Goal: Task Accomplishment & Management: Use online tool/utility

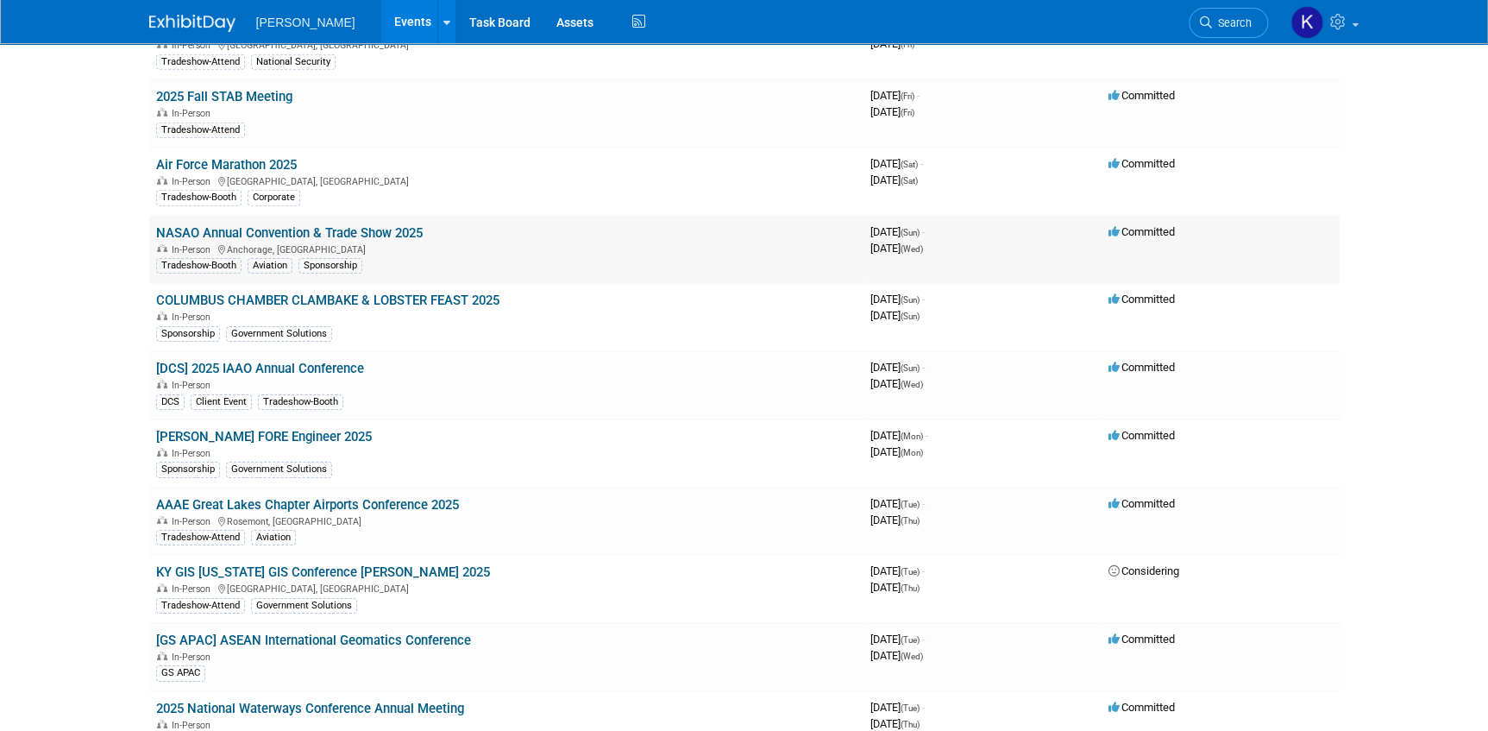
scroll to position [2588, 0]
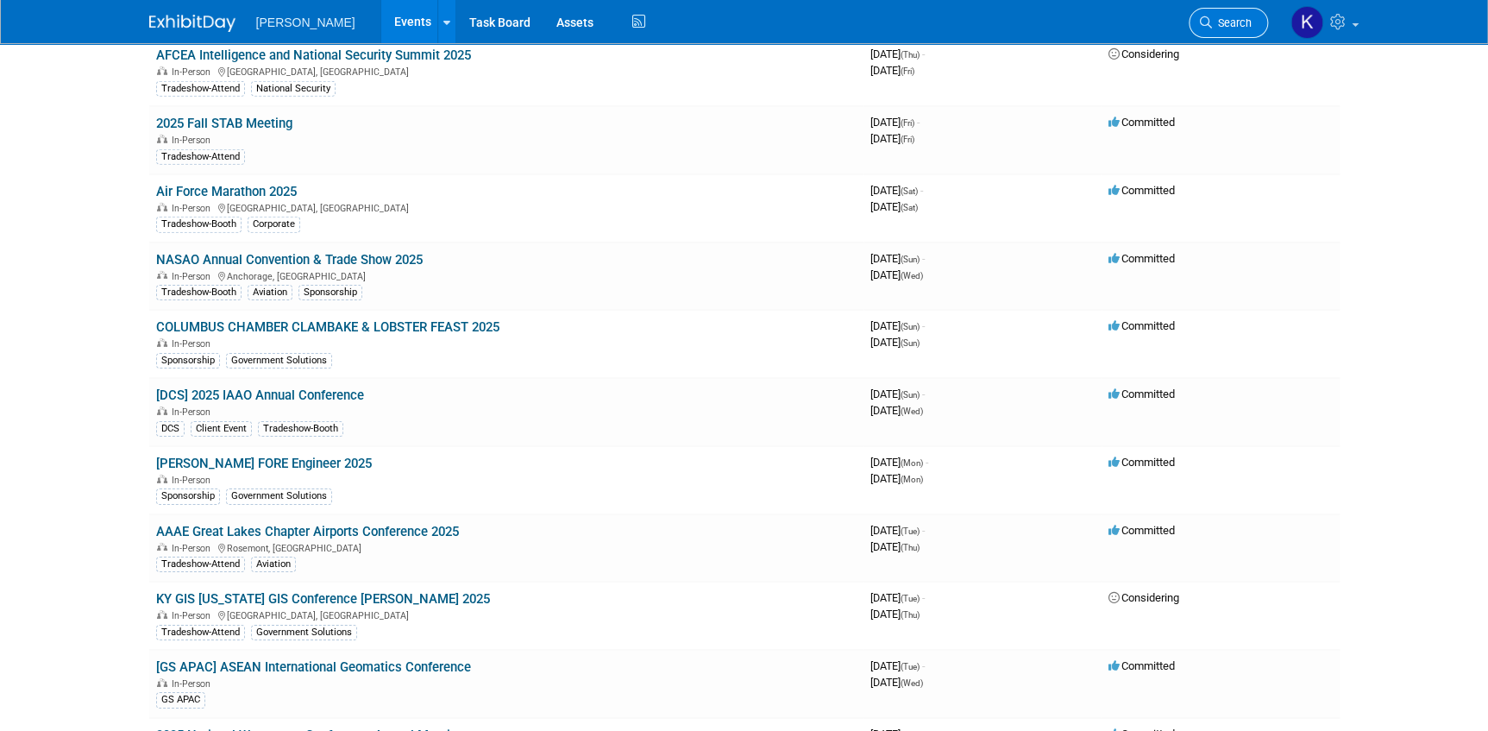
click at [985, 14] on link "Search" at bounding box center [1228, 23] width 79 height 30
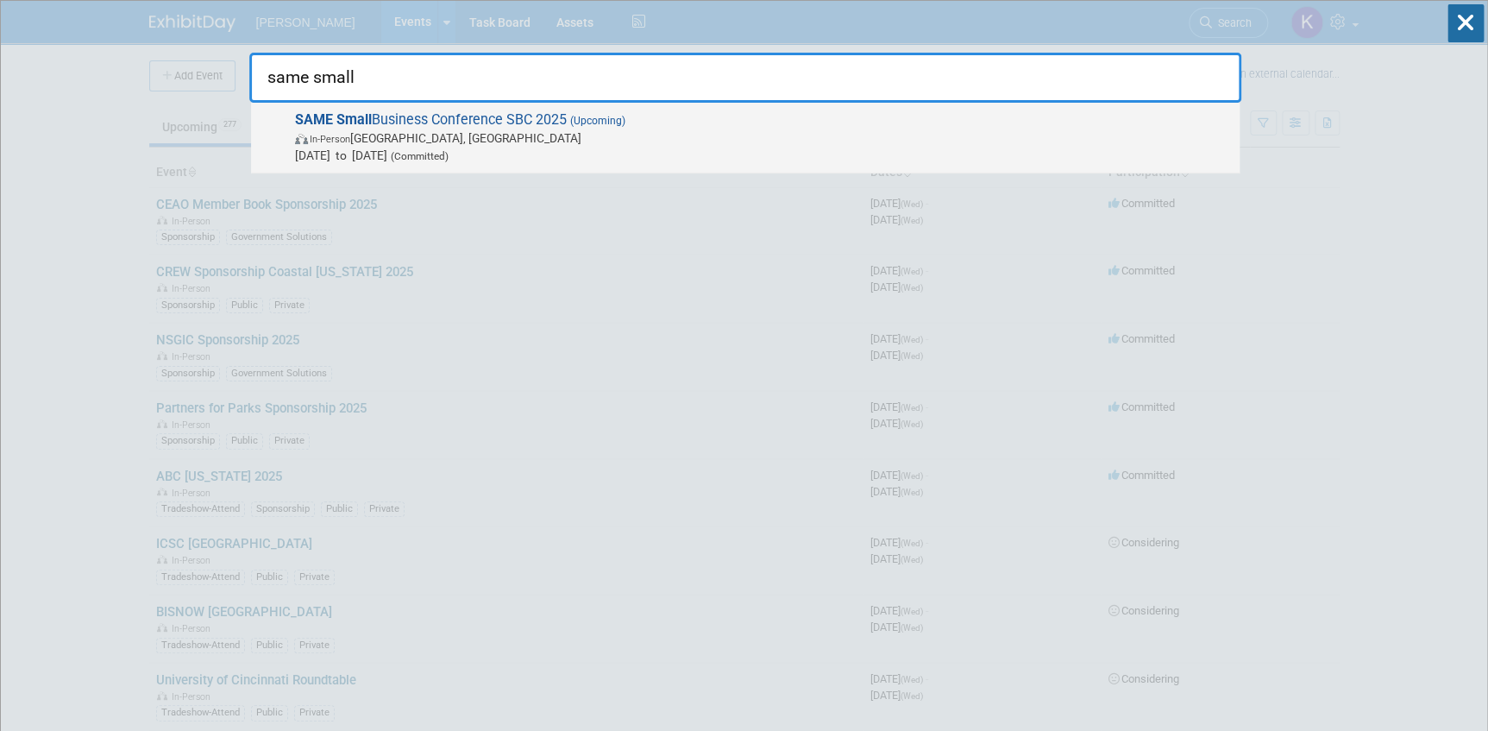
type input "same small"
click at [566, 110] on div "SAME Small Business Conference SBC 2025 (Upcoming) In-Person [GEOGRAPHIC_DATA],…" at bounding box center [745, 138] width 989 height 71
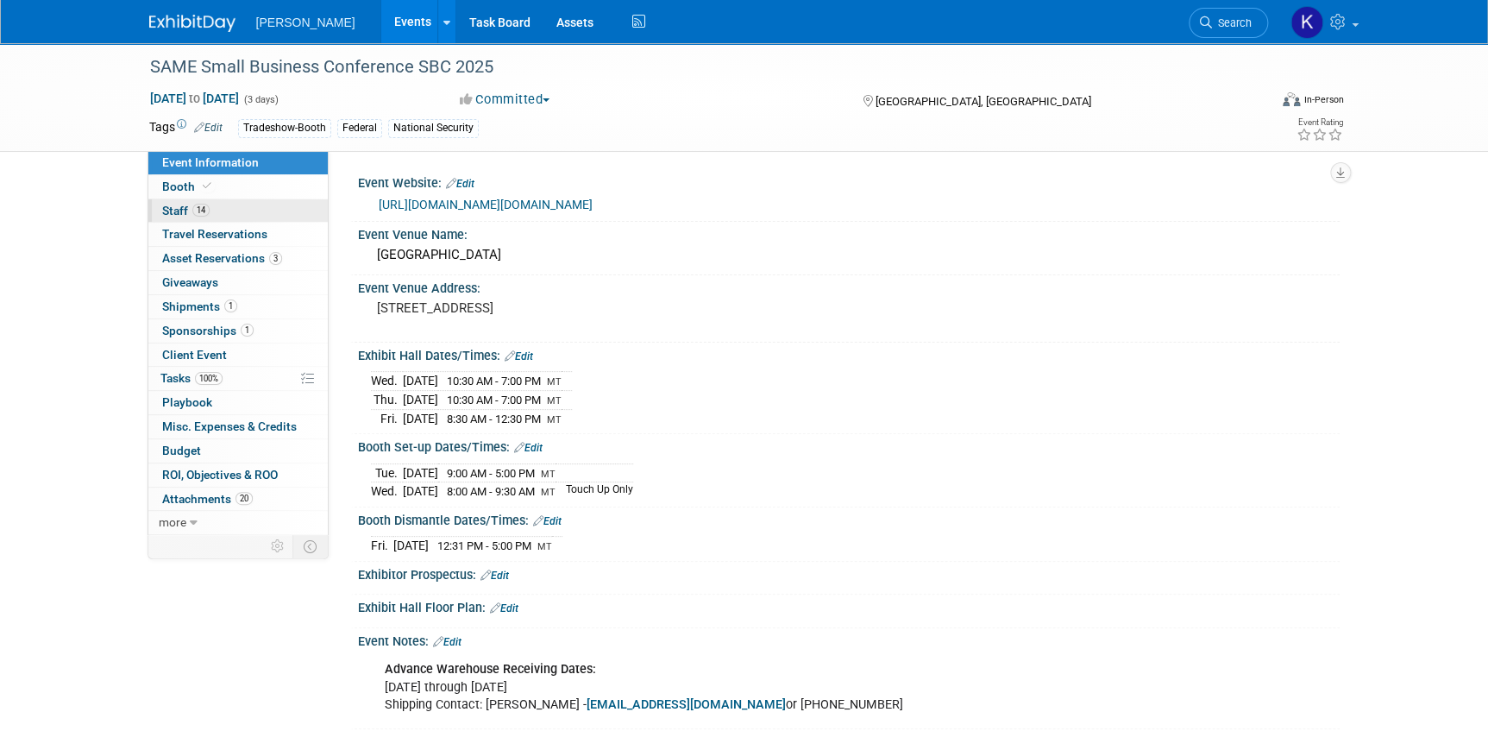
click at [170, 207] on span "Staff 14" at bounding box center [185, 211] width 47 height 14
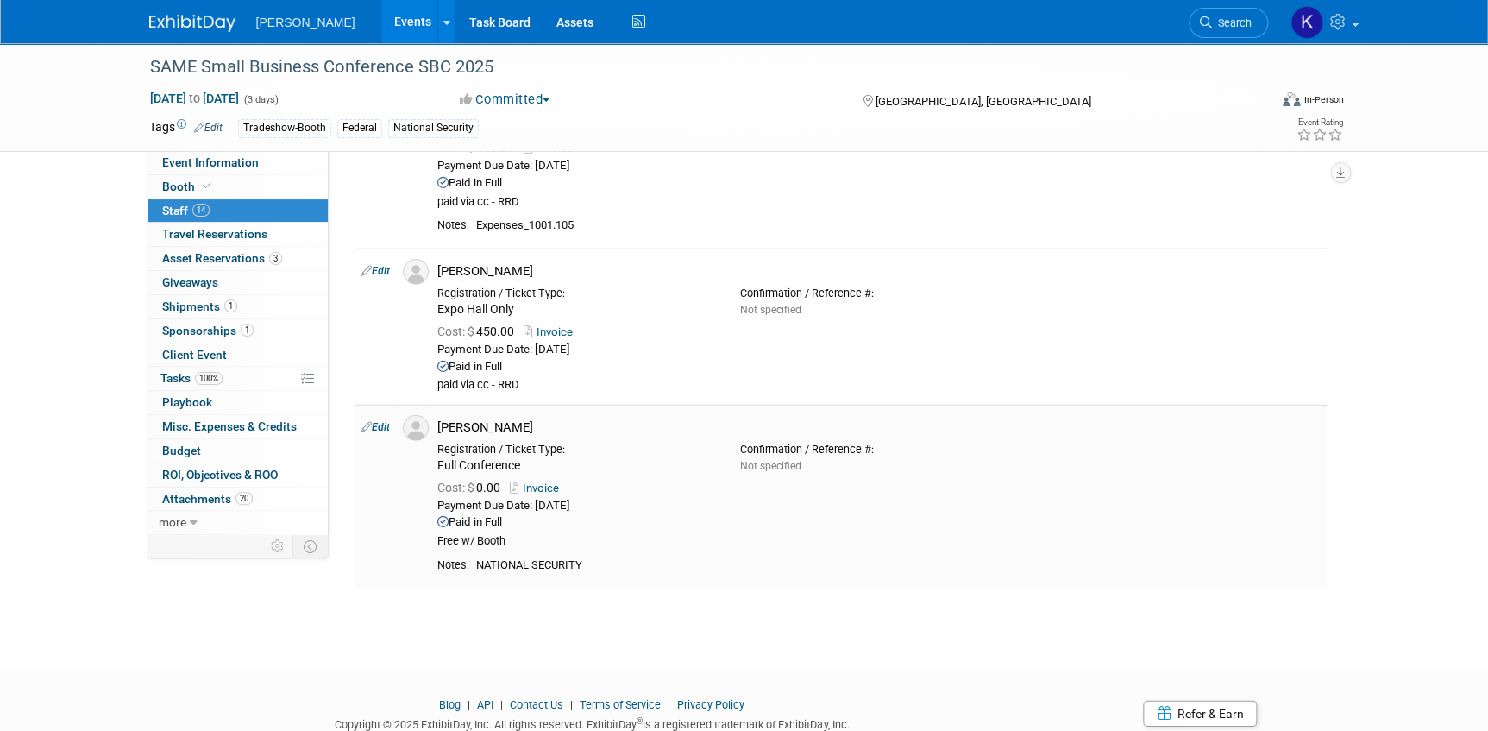
scroll to position [2210, 0]
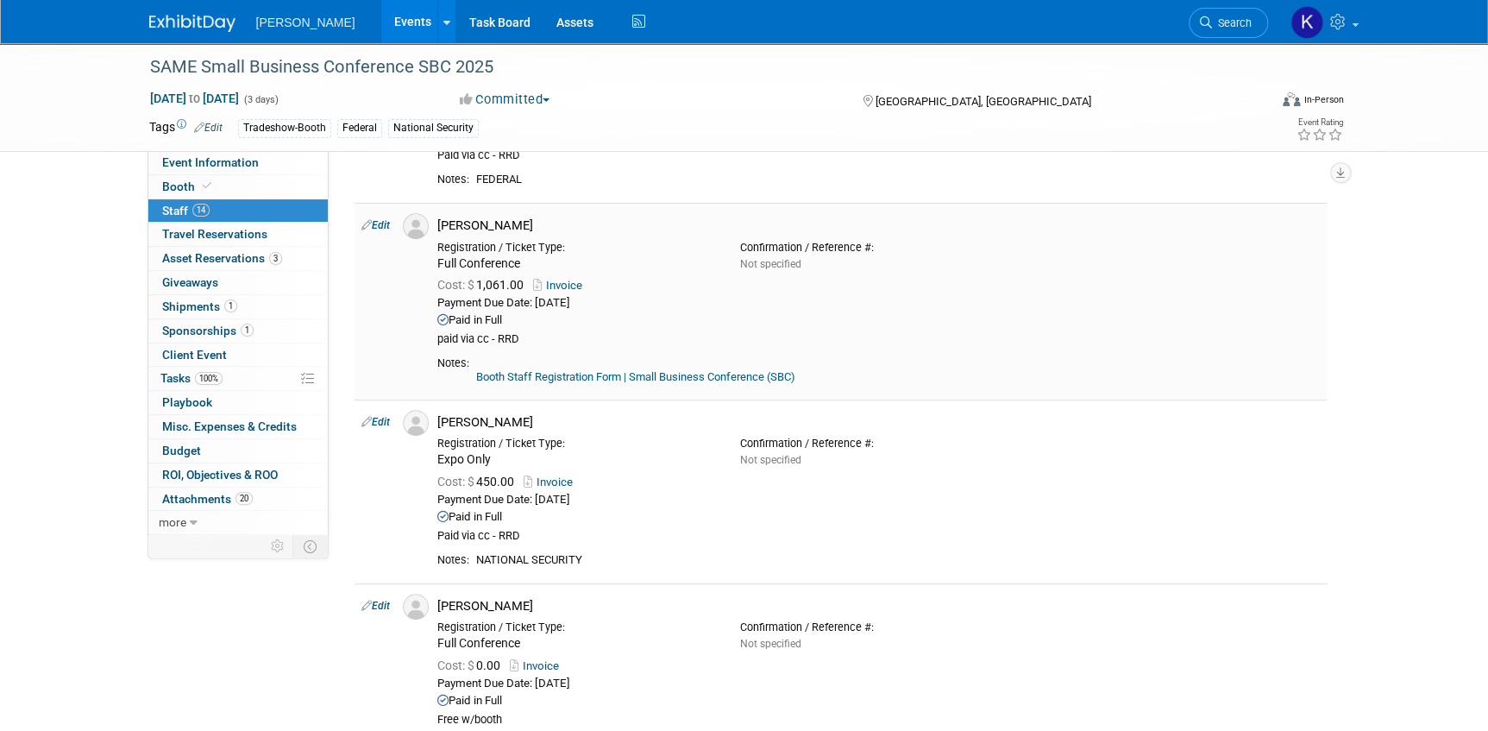
scroll to position [0, 0]
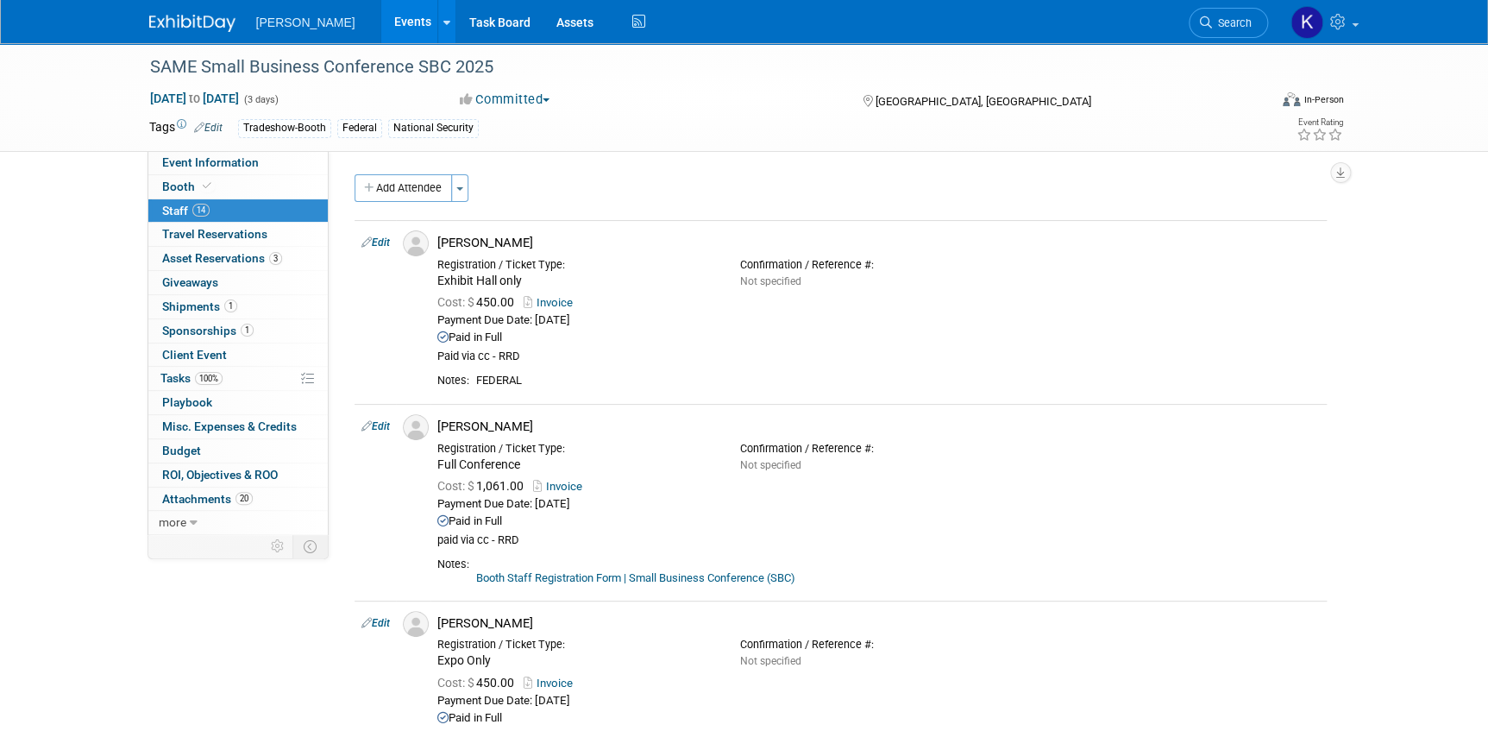
click at [396, 191] on button "Add Attendee" at bounding box center [403, 188] width 97 height 28
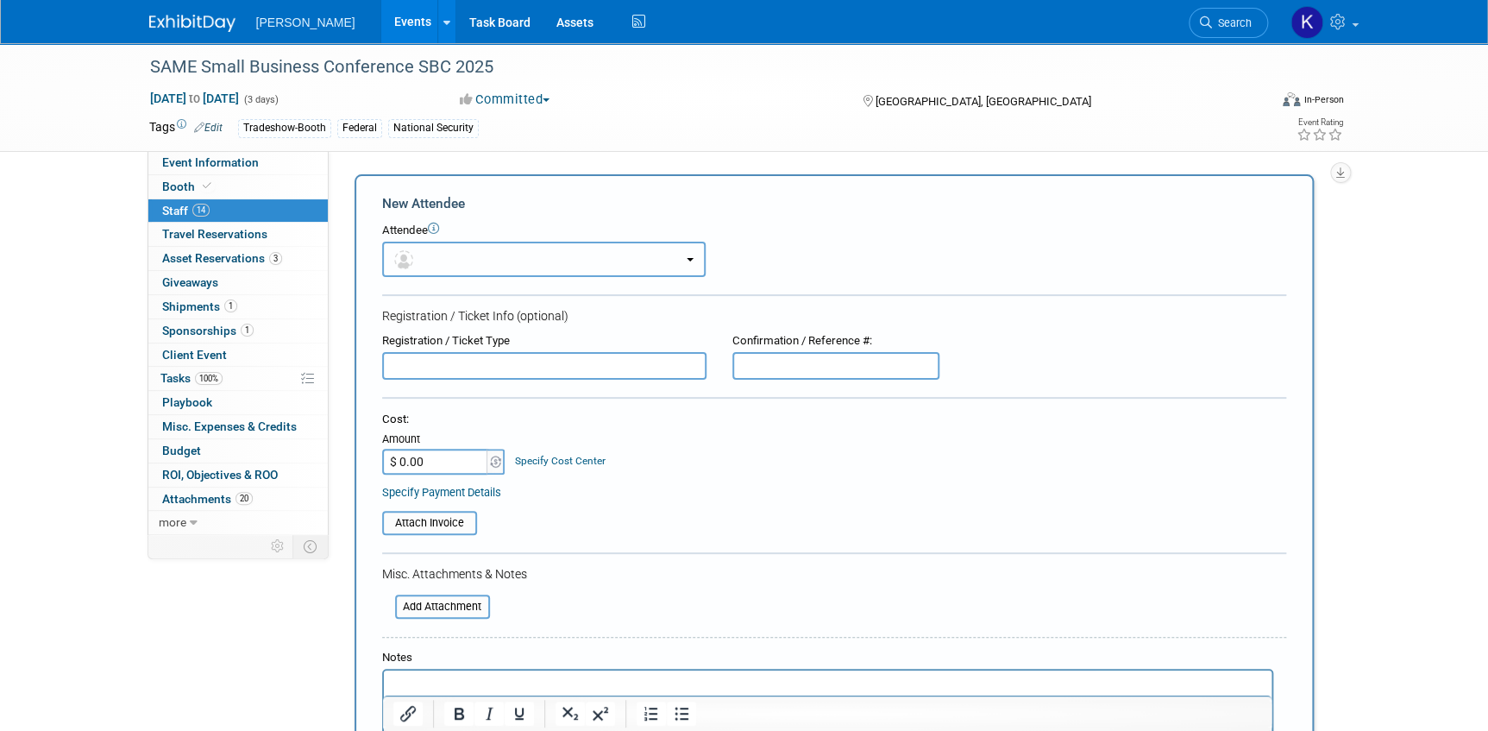
click at [695, 270] on button "button" at bounding box center [544, 259] width 324 height 35
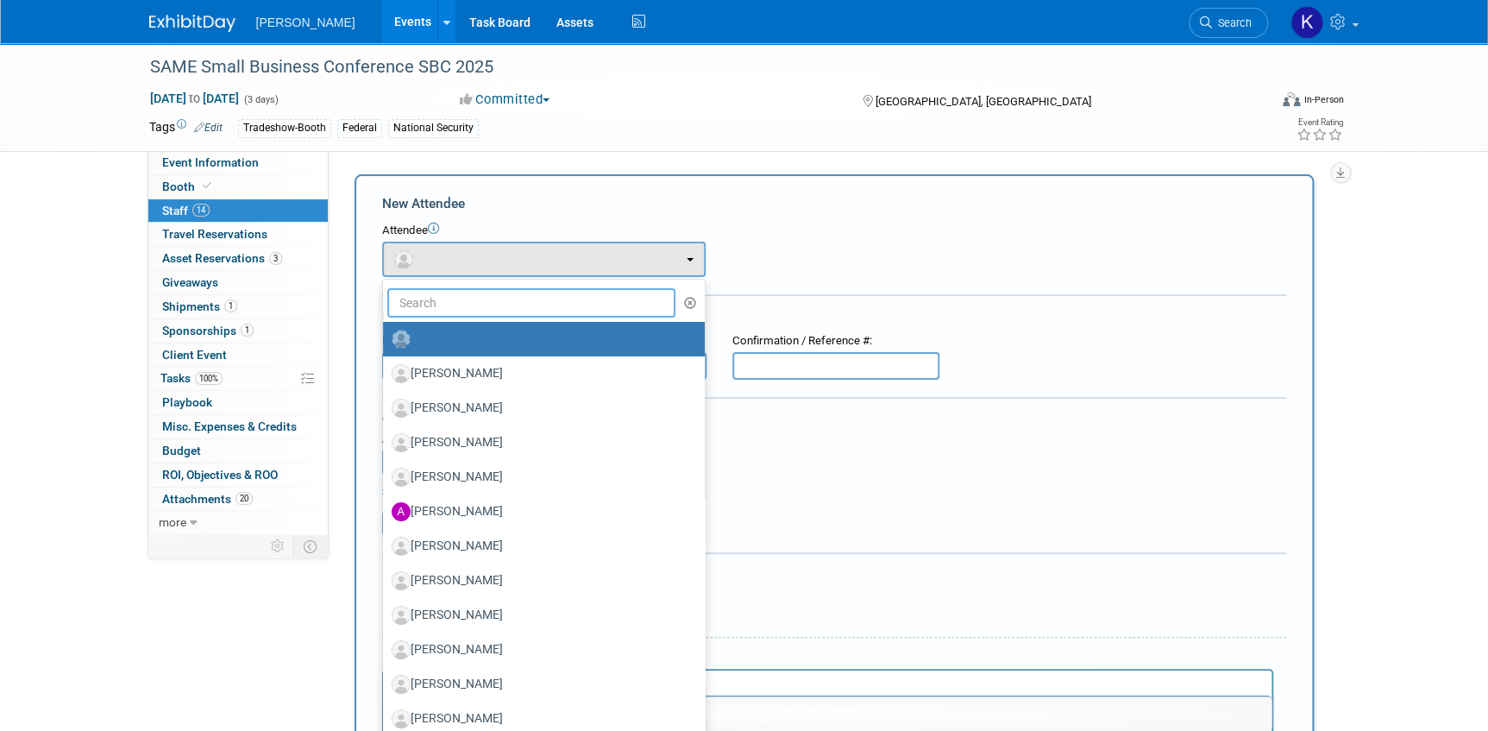
click at [559, 302] on input "text" at bounding box center [531, 302] width 289 height 29
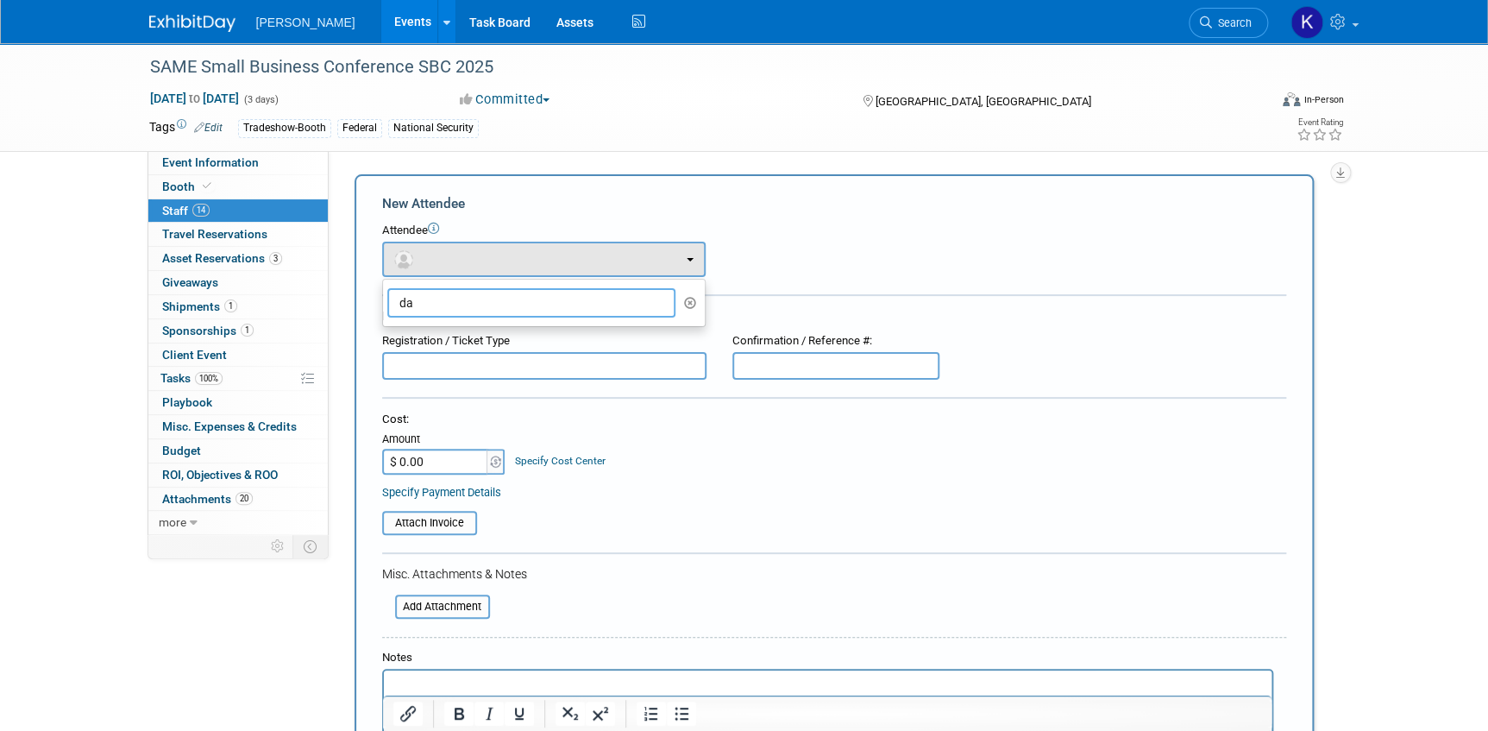
type input "d"
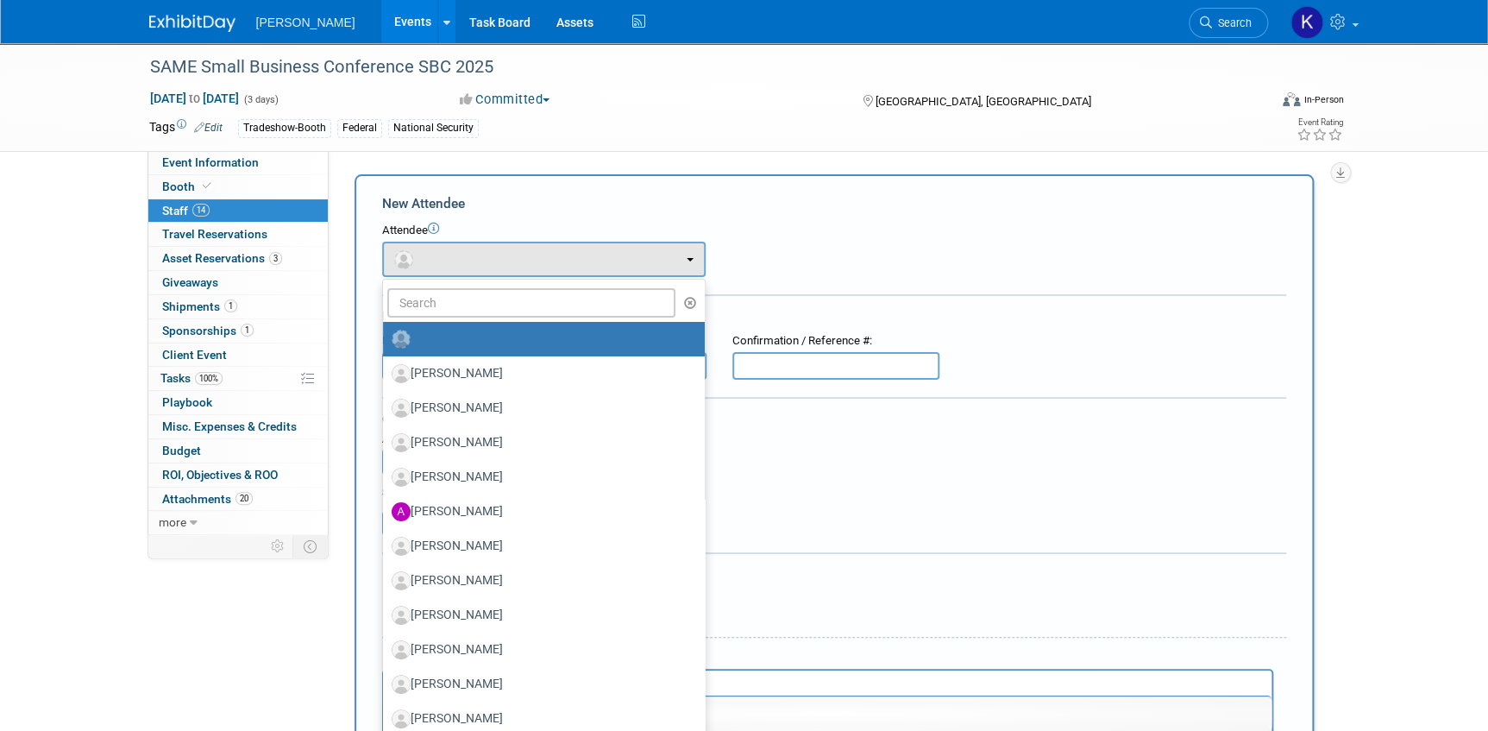
click at [751, 248] on div "Attendee <img src="https://www.exhibitday.com/Images/Unassigned-User-Icon.png" …" at bounding box center [834, 250] width 904 height 54
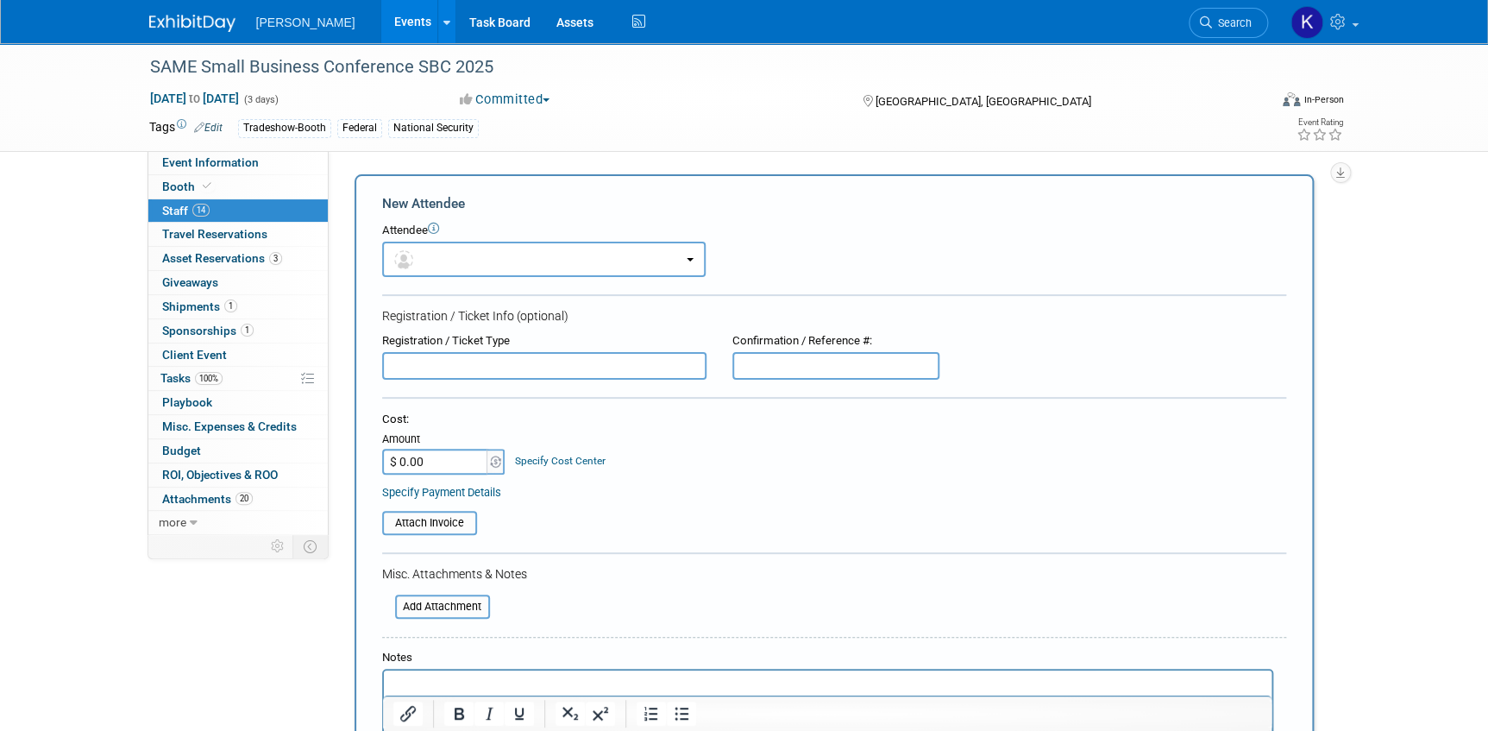
click at [793, 261] on div "Attendee <img src="https://www.exhibitday.com/Images/Unassigned-User-Icon.png" …" at bounding box center [834, 250] width 904 height 54
click at [241, 210] on link "14 Staff 14" at bounding box center [237, 210] width 179 height 23
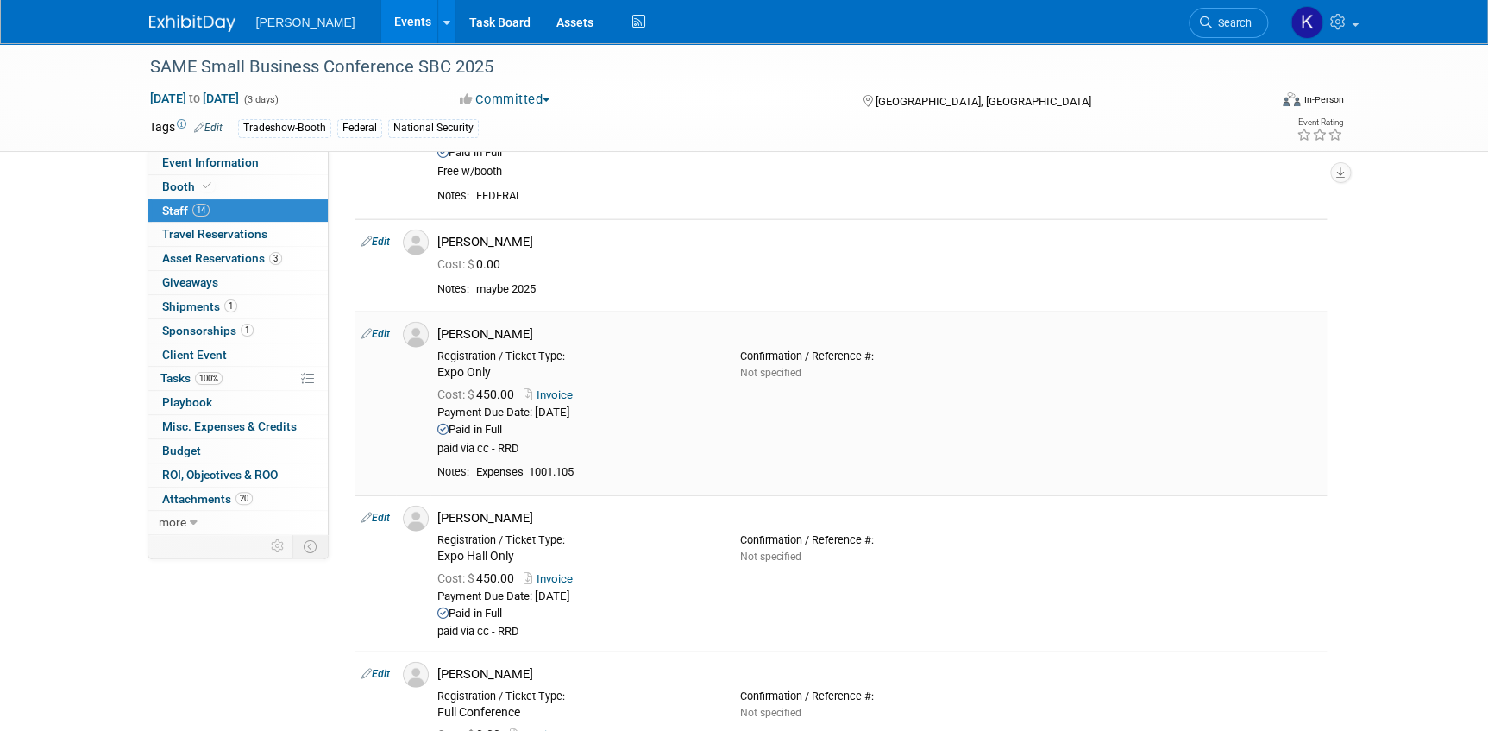
scroll to position [1960, 0]
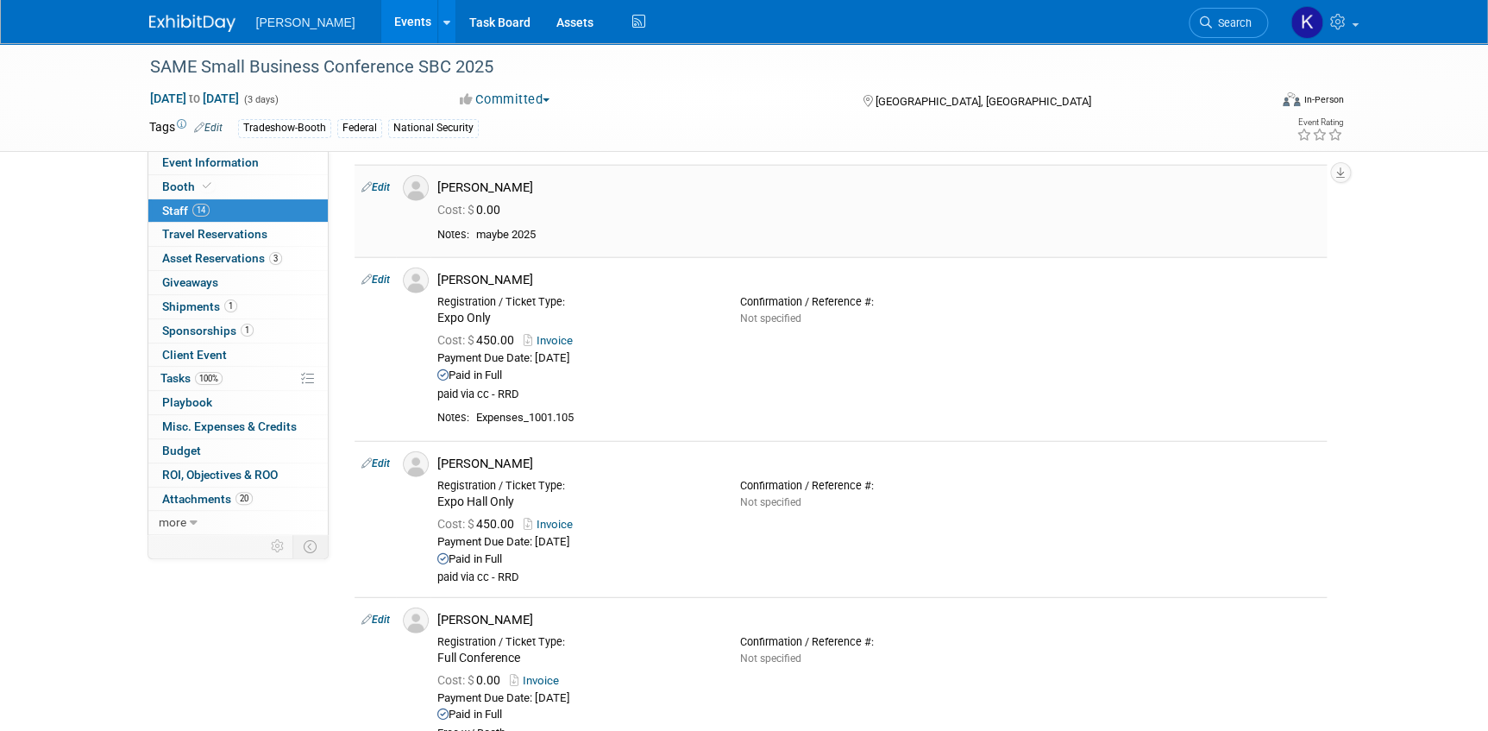
drag, startPoint x: 439, startPoint y: 183, endPoint x: 539, endPoint y: 181, distance: 100.1
click at [539, 181] on div "Teresa Schlosser" at bounding box center [878, 187] width 883 height 16
drag, startPoint x: 539, startPoint y: 181, endPoint x: 520, endPoint y: 185, distance: 19.5
copy div "Teresa Schlosser"
click at [166, 378] on span "Tasks 100%" at bounding box center [191, 378] width 62 height 14
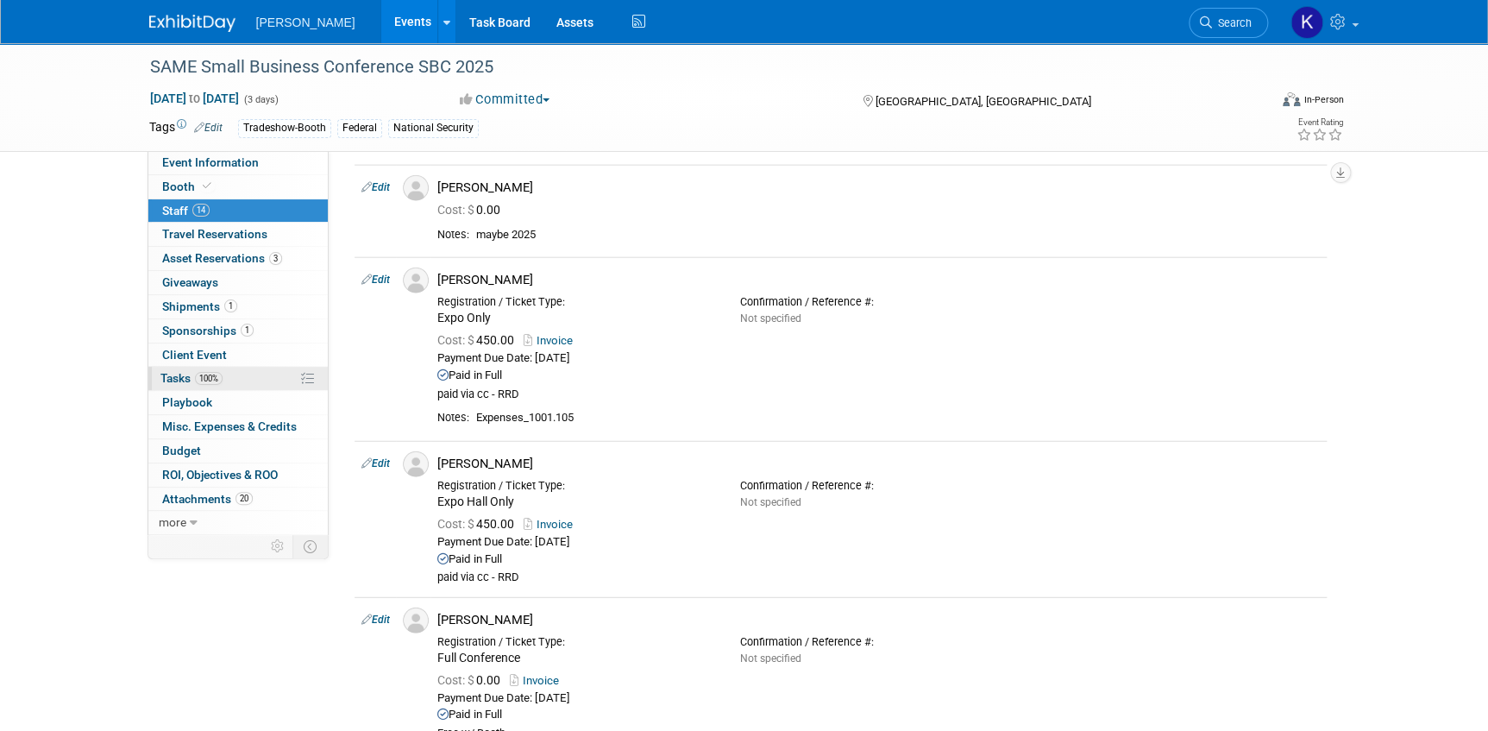
scroll to position [0, 0]
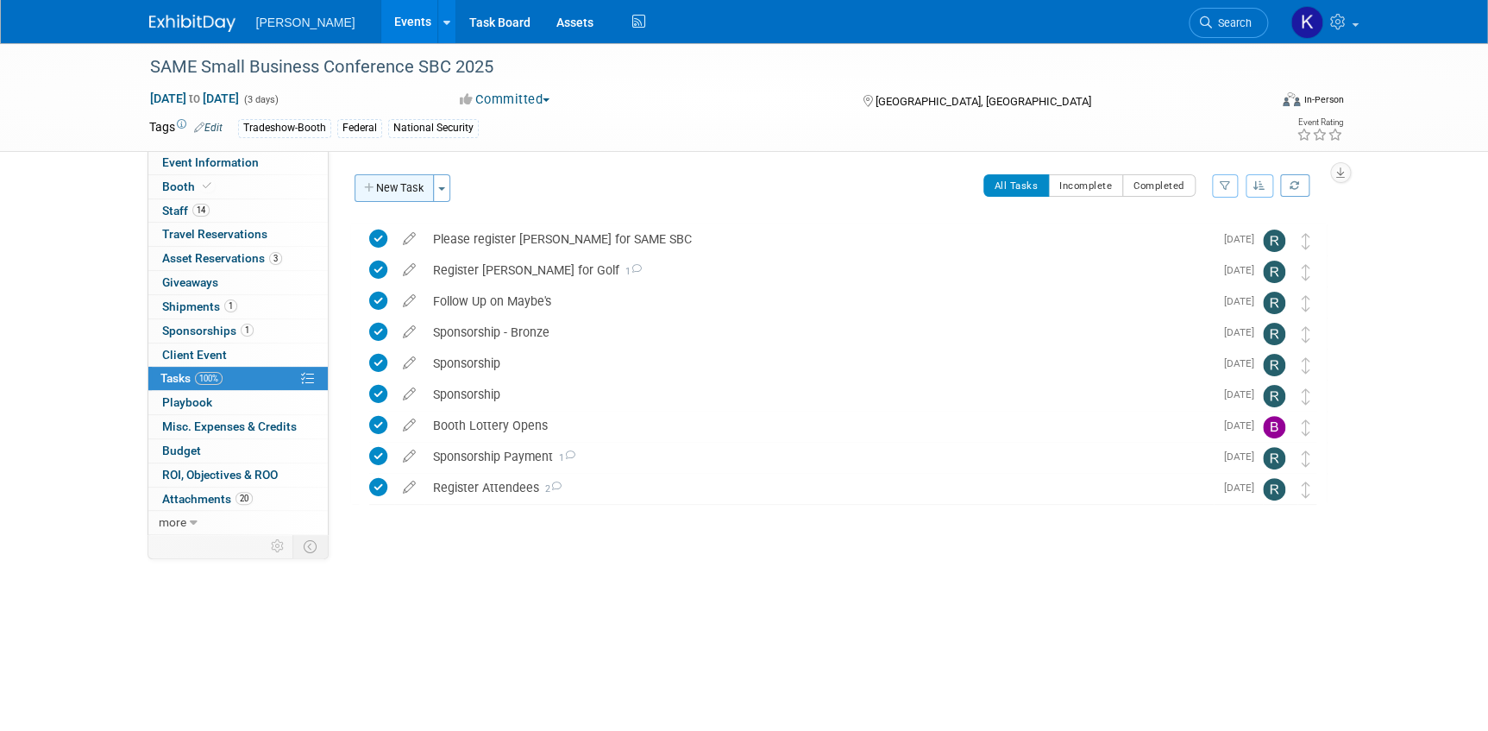
click at [386, 190] on button "New Task" at bounding box center [394, 188] width 79 height 28
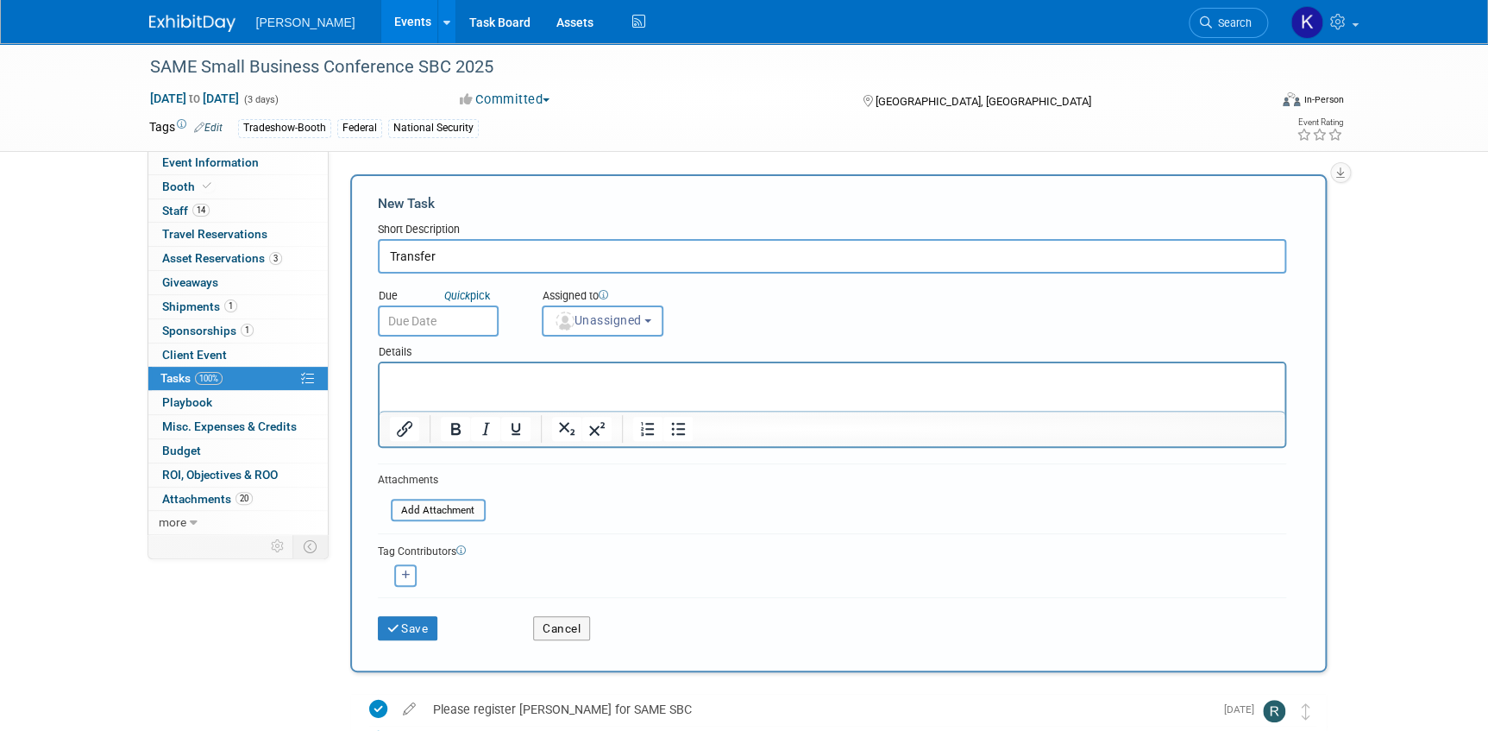
drag, startPoint x: 441, startPoint y: 254, endPoint x: 453, endPoint y: 248, distance: 13.5
click at [453, 248] on input "Transfer" at bounding box center [832, 256] width 908 height 35
paste input "Teresa Schlosser"
type input "Transfer Tim Summey to Teresa Schlosser"
click at [435, 381] on p "Rich Text Area. Press ALT-0 for help." at bounding box center [831, 378] width 885 height 17
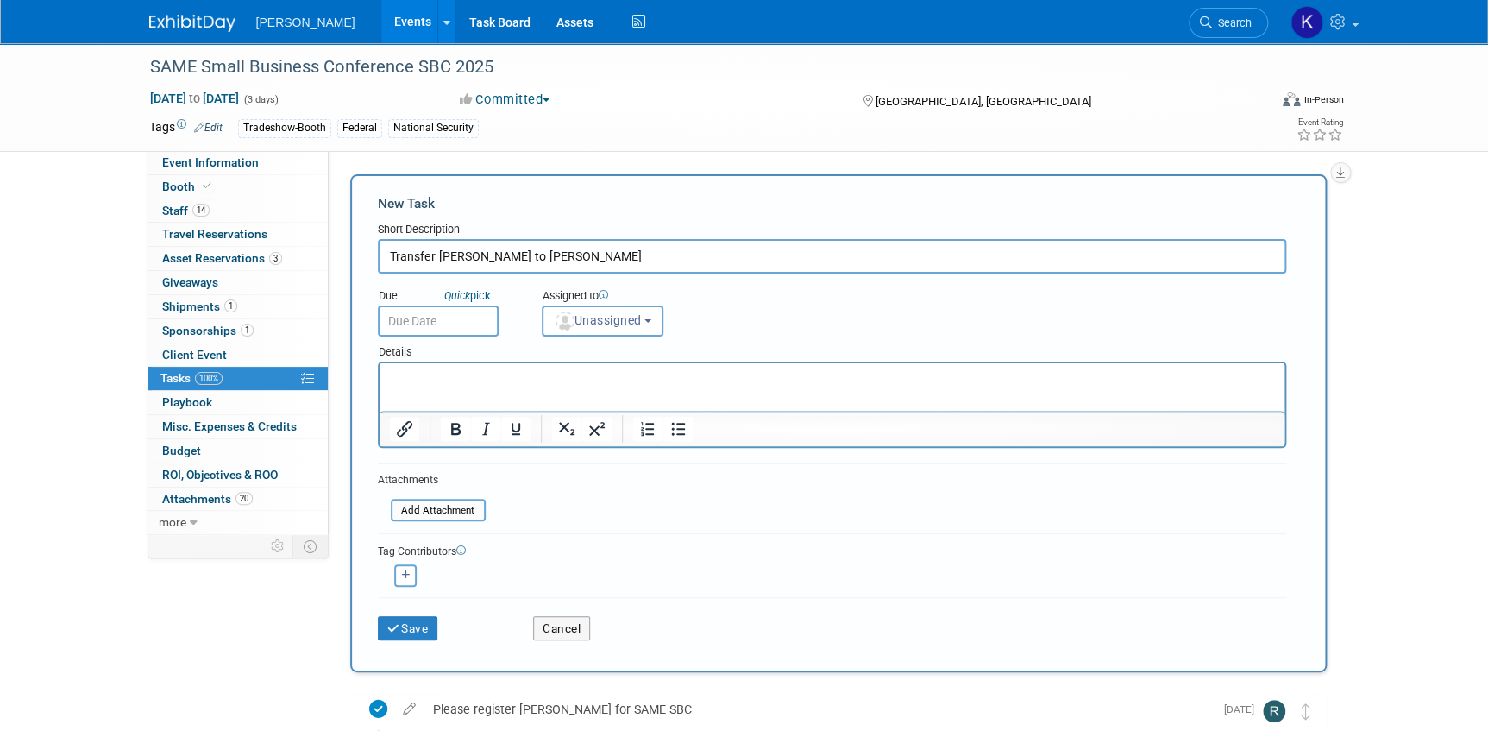
click at [435, 381] on p "Rich Text Area. Press ALT-0 for help." at bounding box center [831, 378] width 885 height 17
click at [506, 380] on p "Transfer Tim Summey to Teresa S" at bounding box center [831, 378] width 885 height 17
click at [673, 375] on p "Transfer Tim Summey's registration to Teresa S" at bounding box center [831, 378] width 885 height 17
click at [419, 629] on button "Save" at bounding box center [408, 628] width 60 height 24
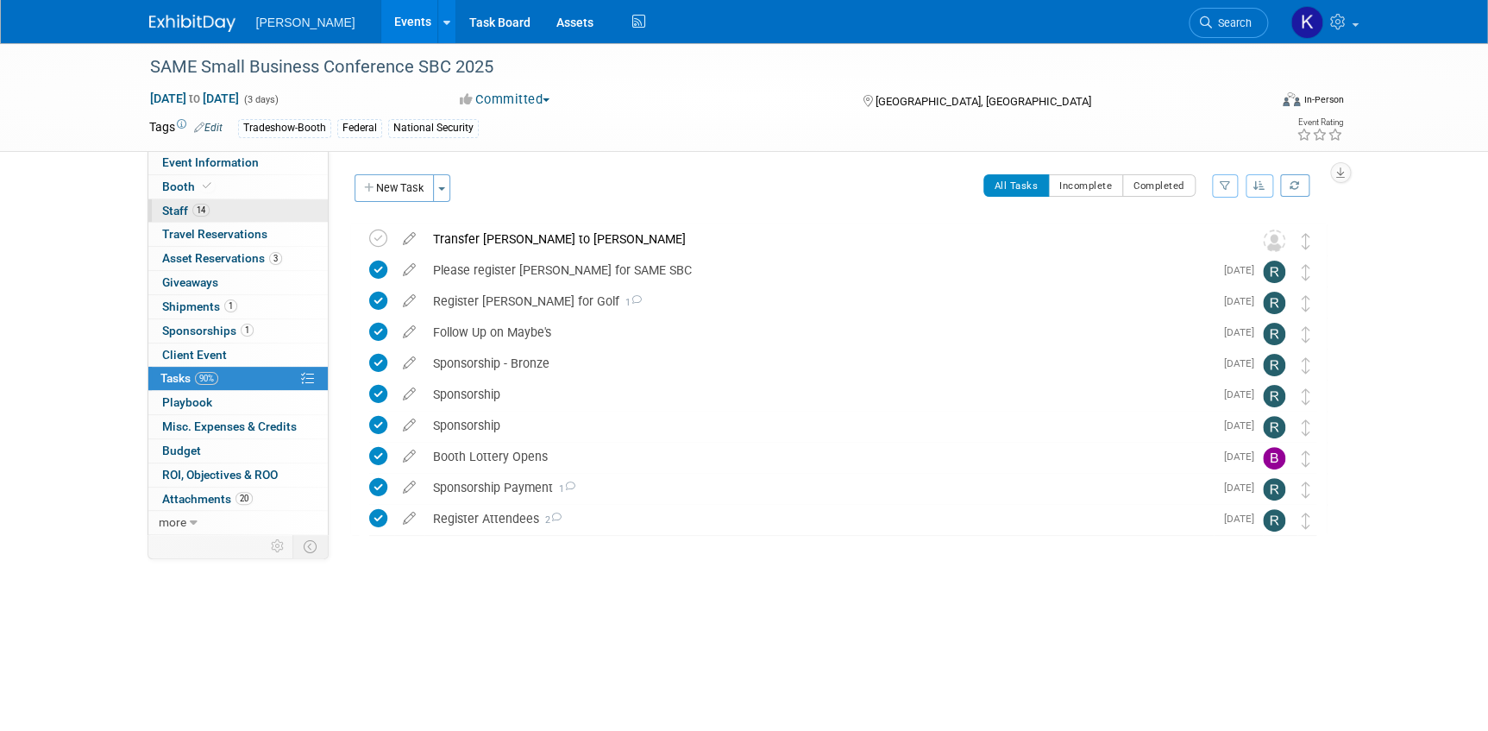
click at [167, 215] on span "Staff 14" at bounding box center [185, 211] width 47 height 14
